Goal: Navigation & Orientation: Find specific page/section

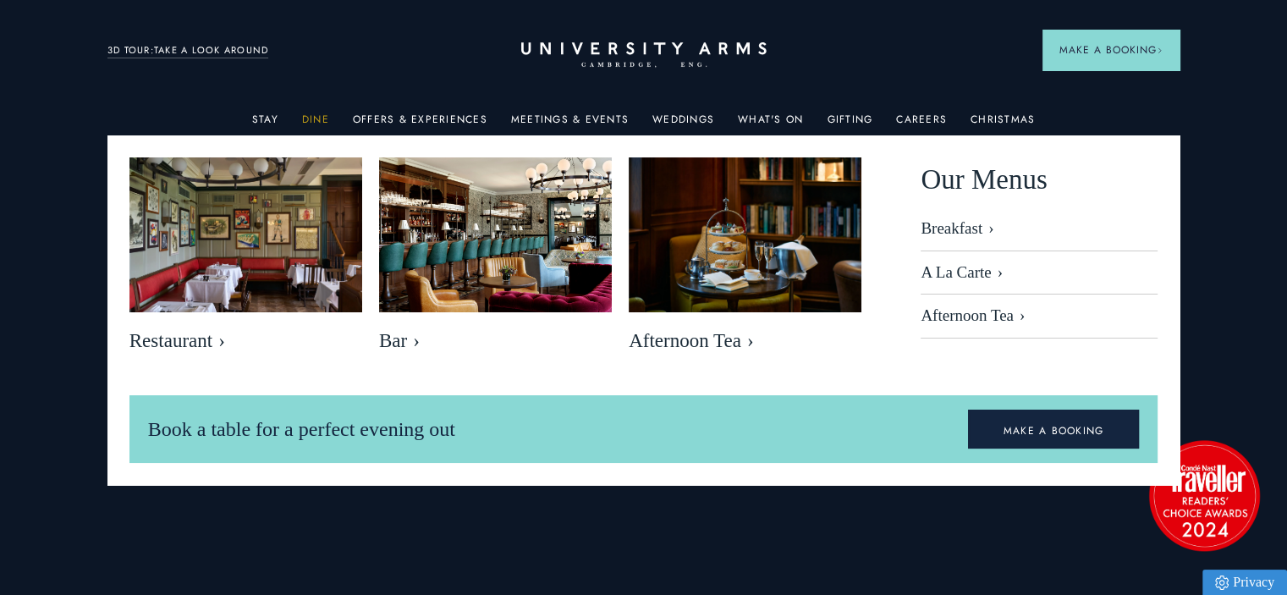
click at [320, 114] on link "Dine" at bounding box center [315, 124] width 27 height 22
click at [325, 123] on link "Dine" at bounding box center [315, 124] width 27 height 22
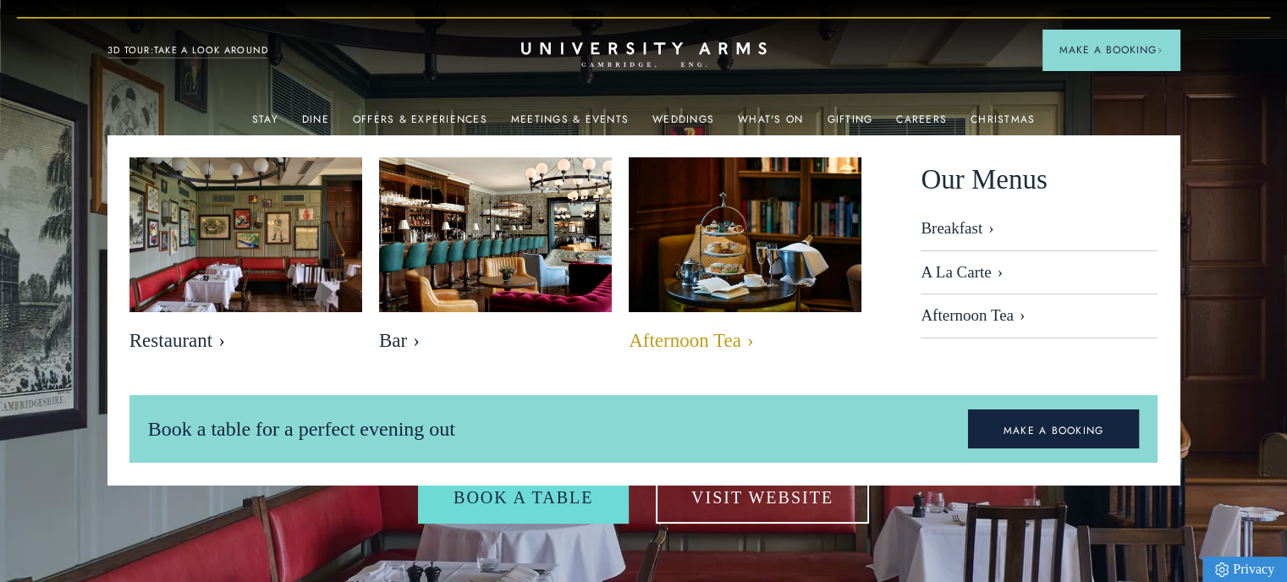
click at [765, 260] on img at bounding box center [744, 235] width 267 height 179
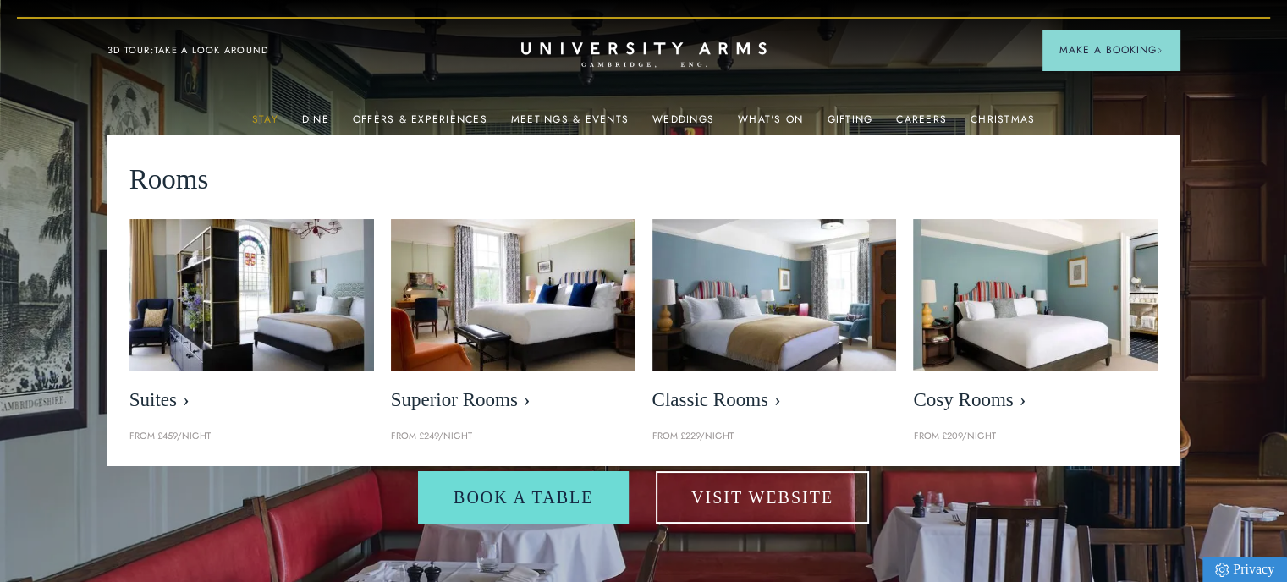
click at [267, 118] on link "Stay" at bounding box center [265, 124] width 26 height 22
click at [271, 118] on link "Stay" at bounding box center [265, 124] width 26 height 22
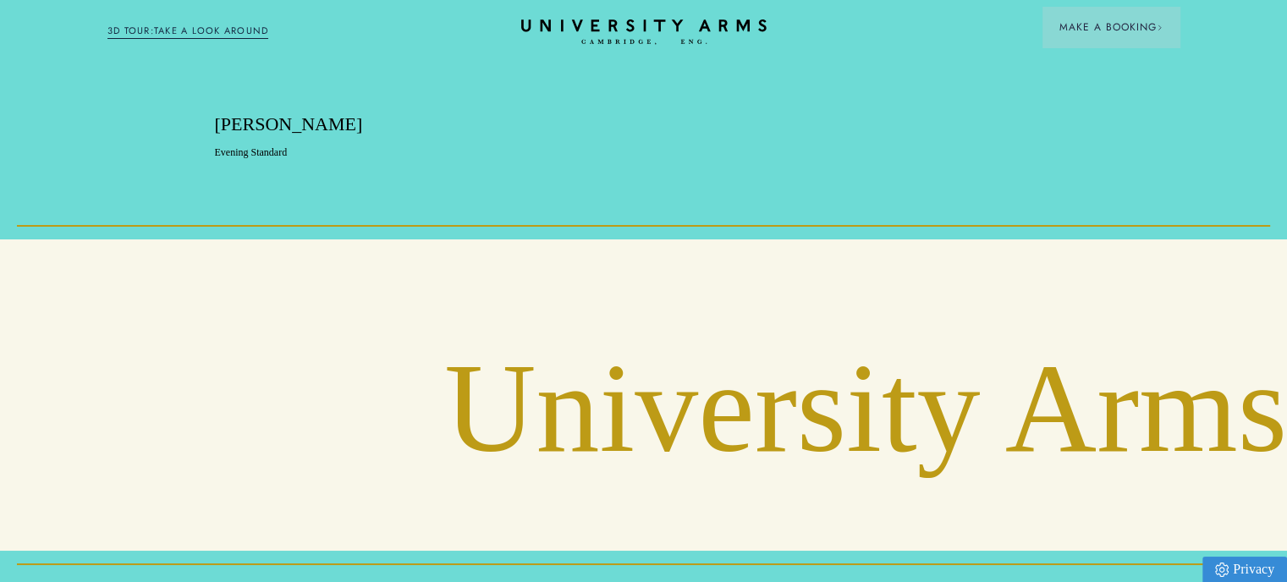
scroll to position [6565, 0]
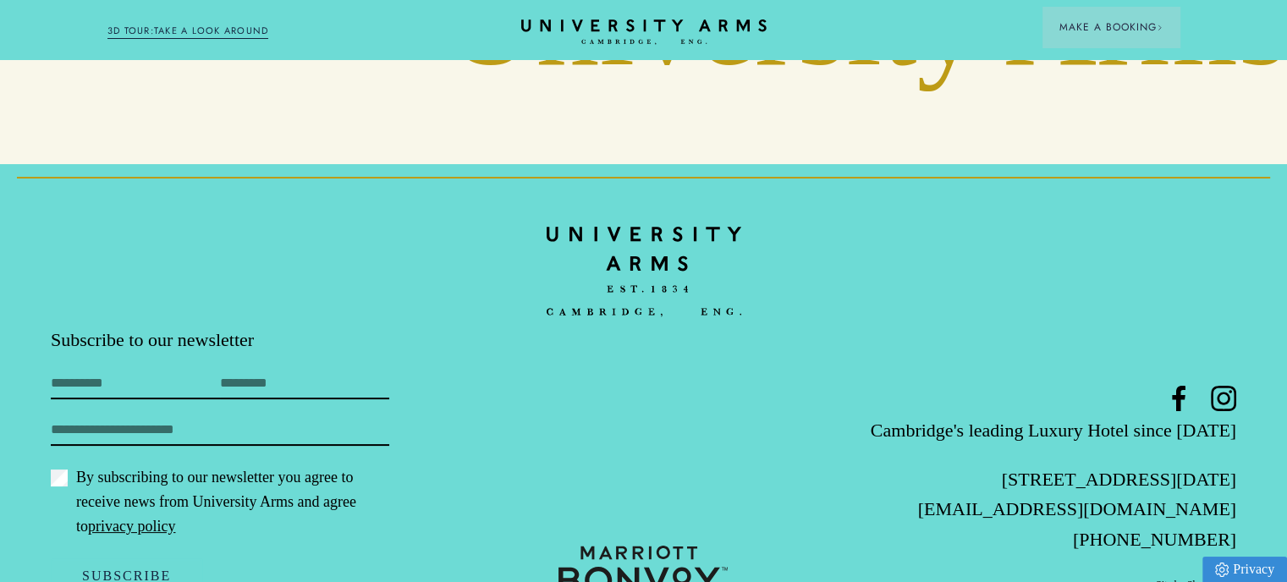
click at [650, 19] on header "Stay Suites Superior Rooms Classic Rooms Cosy Rooms Dine Restaurant Bar Afterno…" at bounding box center [643, 29] width 1287 height 59
click at [656, 28] on icon "CAMBRIDGE’S LEADING LUXURY HOTEL SINCE [DATE]" at bounding box center [644, 31] width 238 height 25
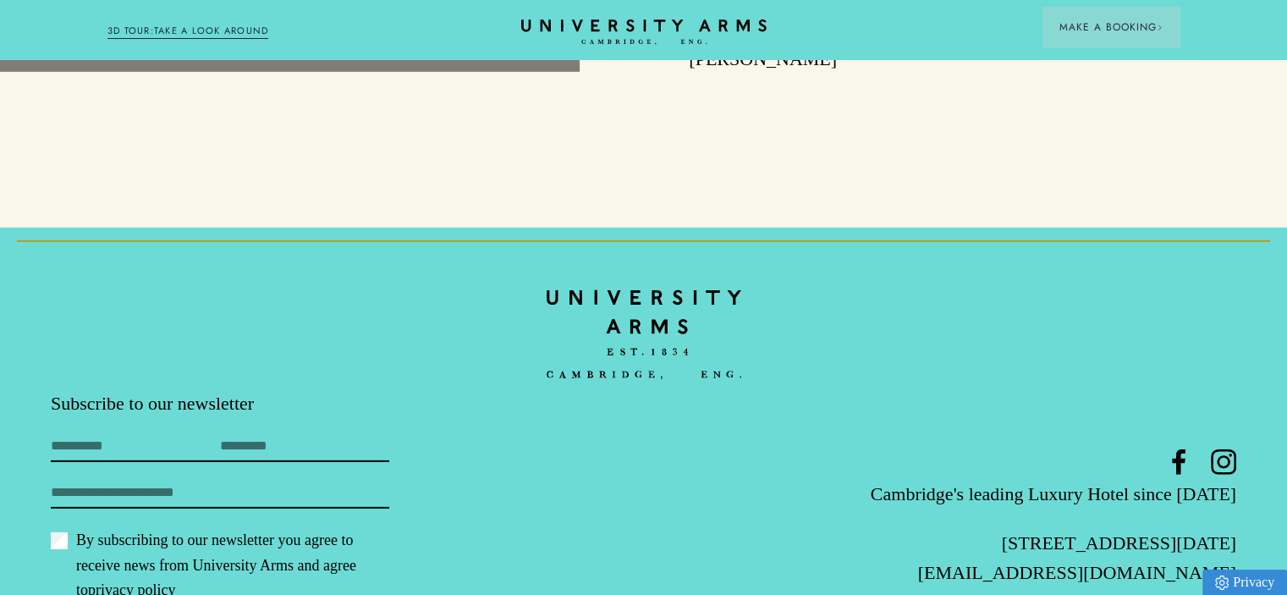
scroll to position [5151, 0]
